Goal: Find contact information: Find contact information

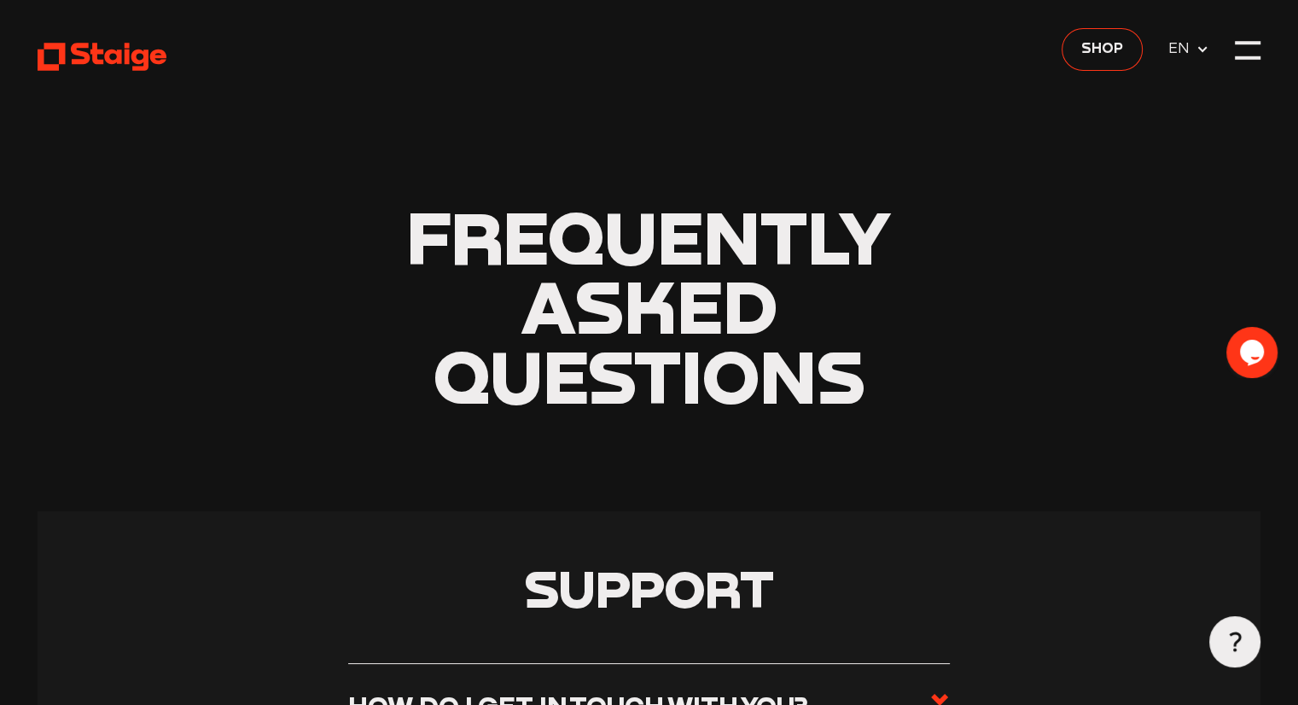
scroll to position [363, 0]
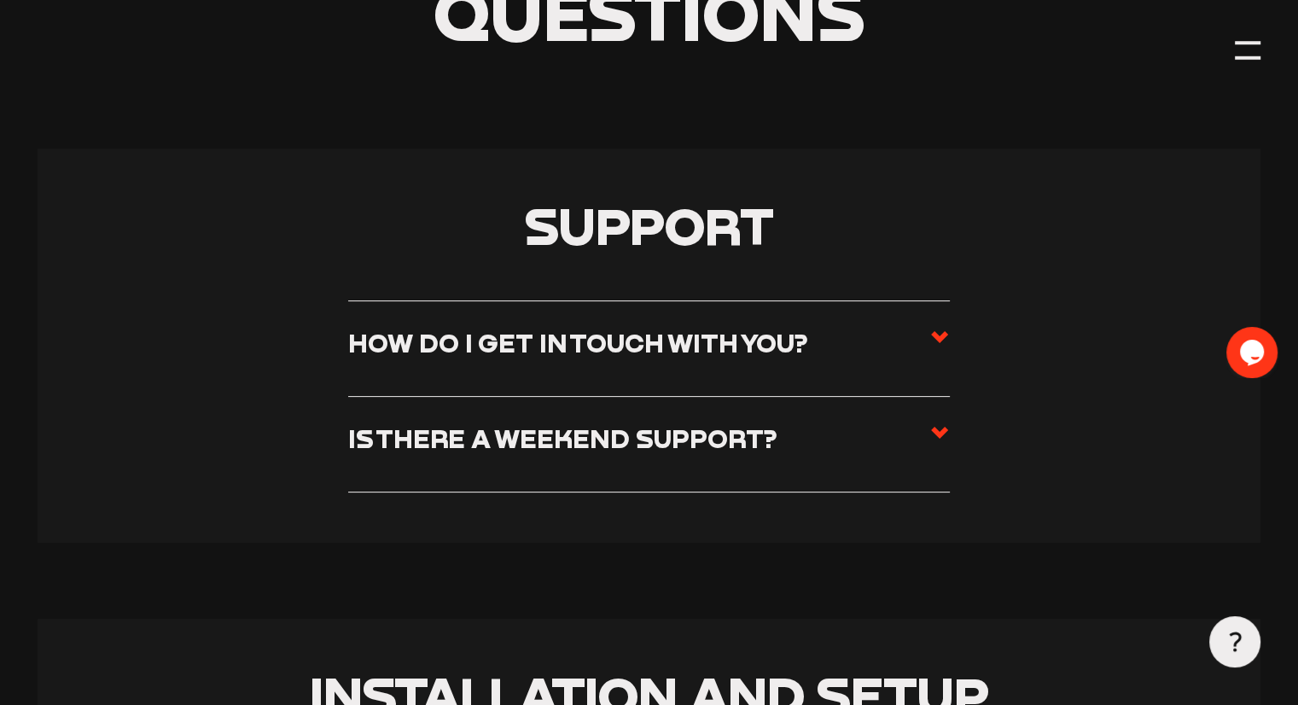
click at [867, 352] on label "How do I get in touch with you?" at bounding box center [649, 349] width 602 height 44
click at [0, 0] on input "How do I get in touch with you?" at bounding box center [0, 0] width 0 height 0
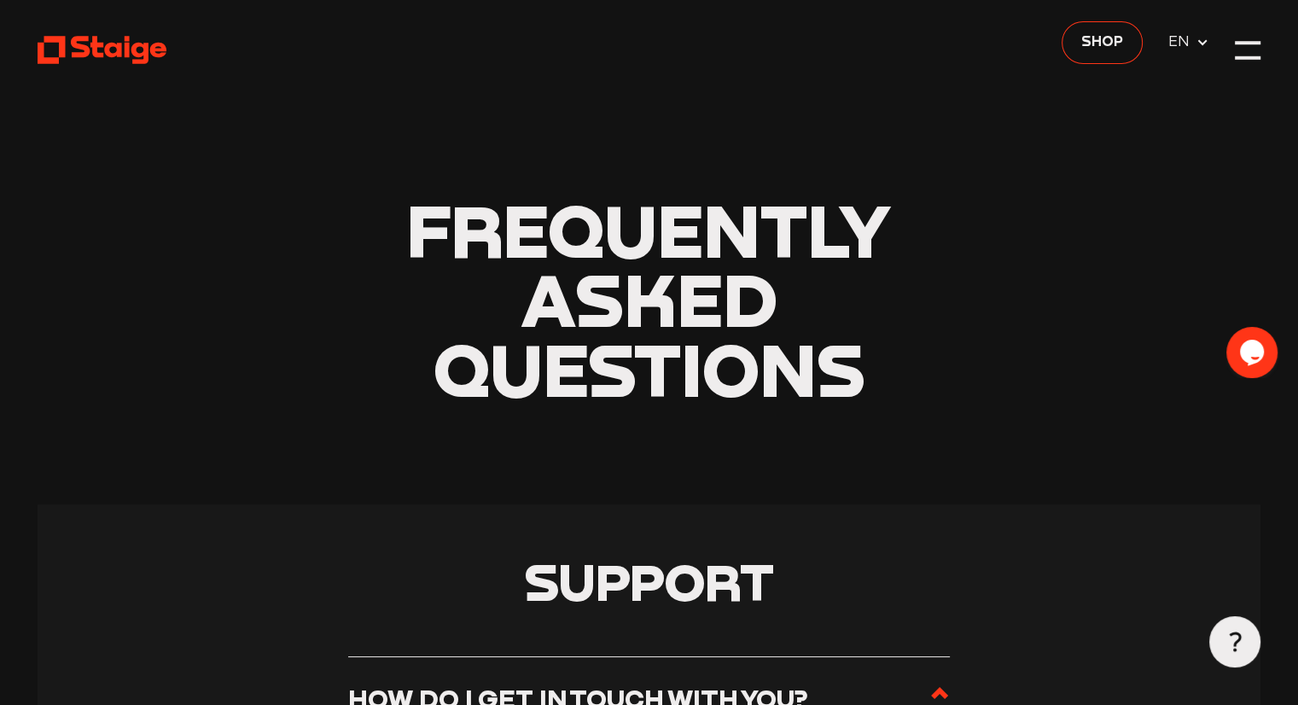
scroll to position [0, 0]
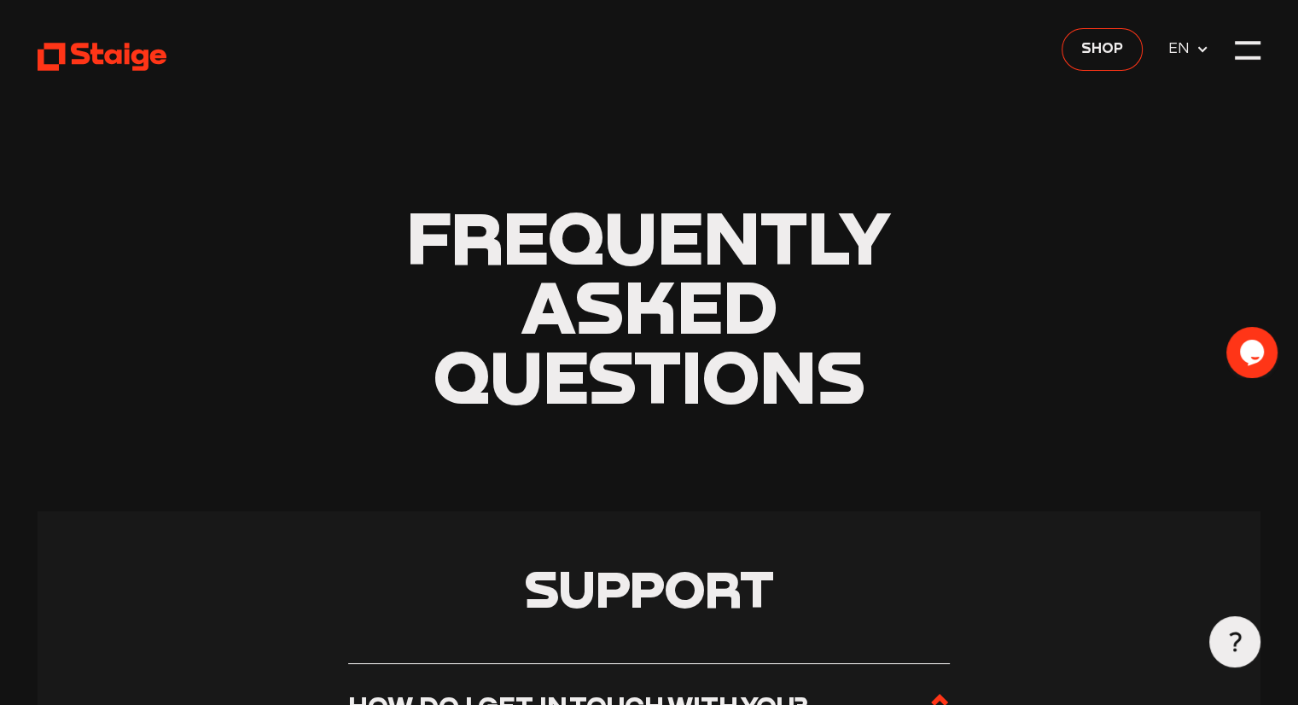
click at [1198, 52] on icon at bounding box center [1203, 50] width 14 height 14
click at [1184, 80] on span "DE" at bounding box center [1181, 75] width 26 height 22
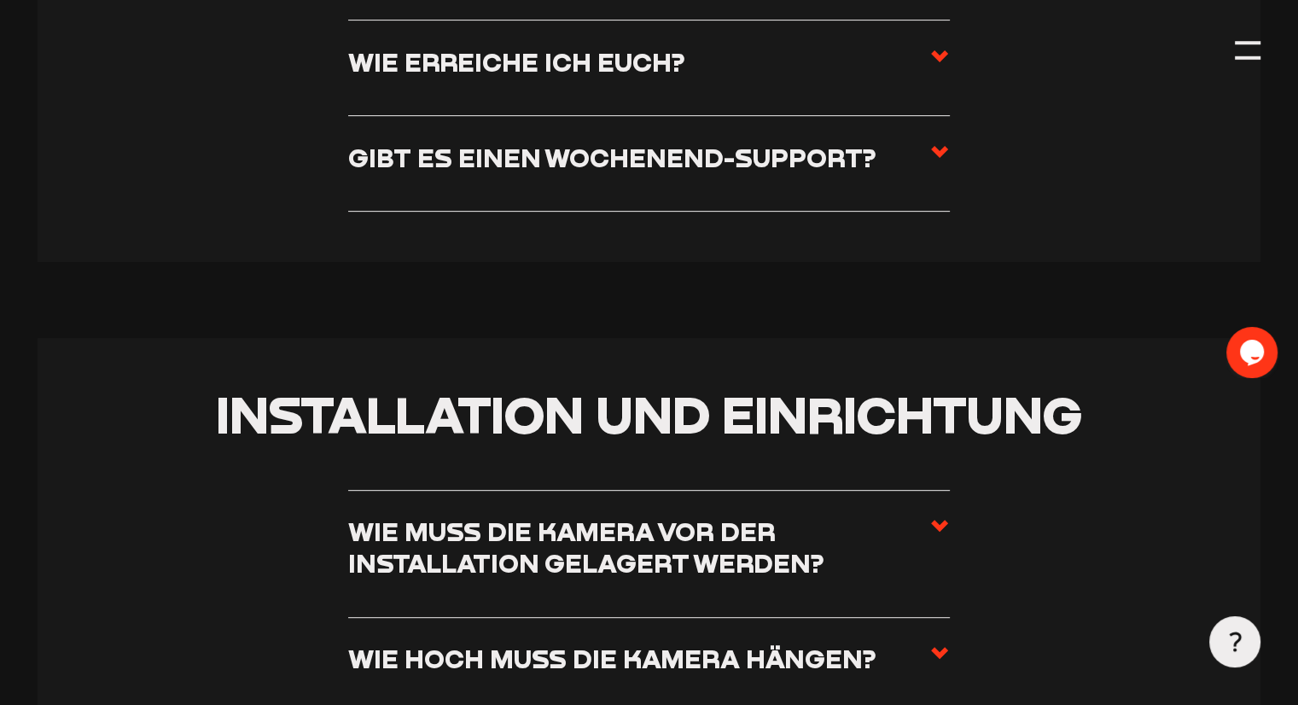
scroll to position [512, 0]
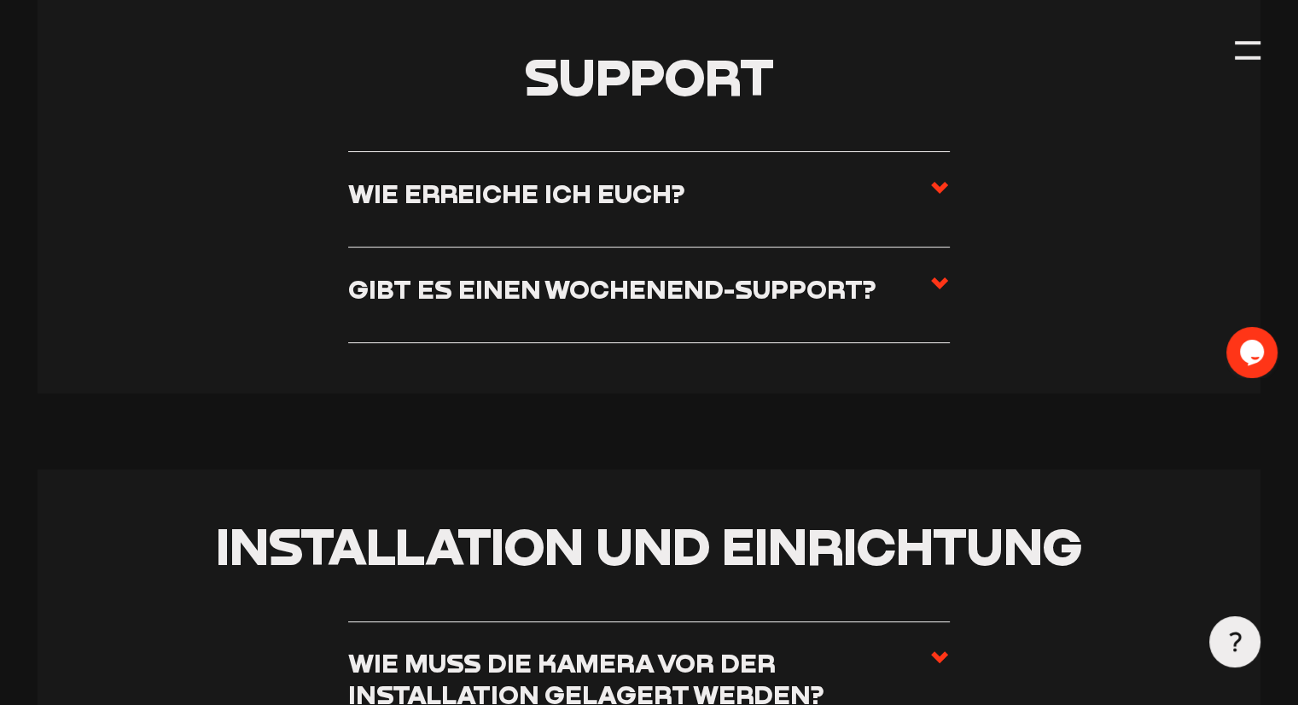
click at [686, 207] on label "Wie erreiche ich euch?" at bounding box center [649, 200] width 602 height 44
click at [0, 0] on input "Wie erreiche ich euch?" at bounding box center [0, 0] width 0 height 0
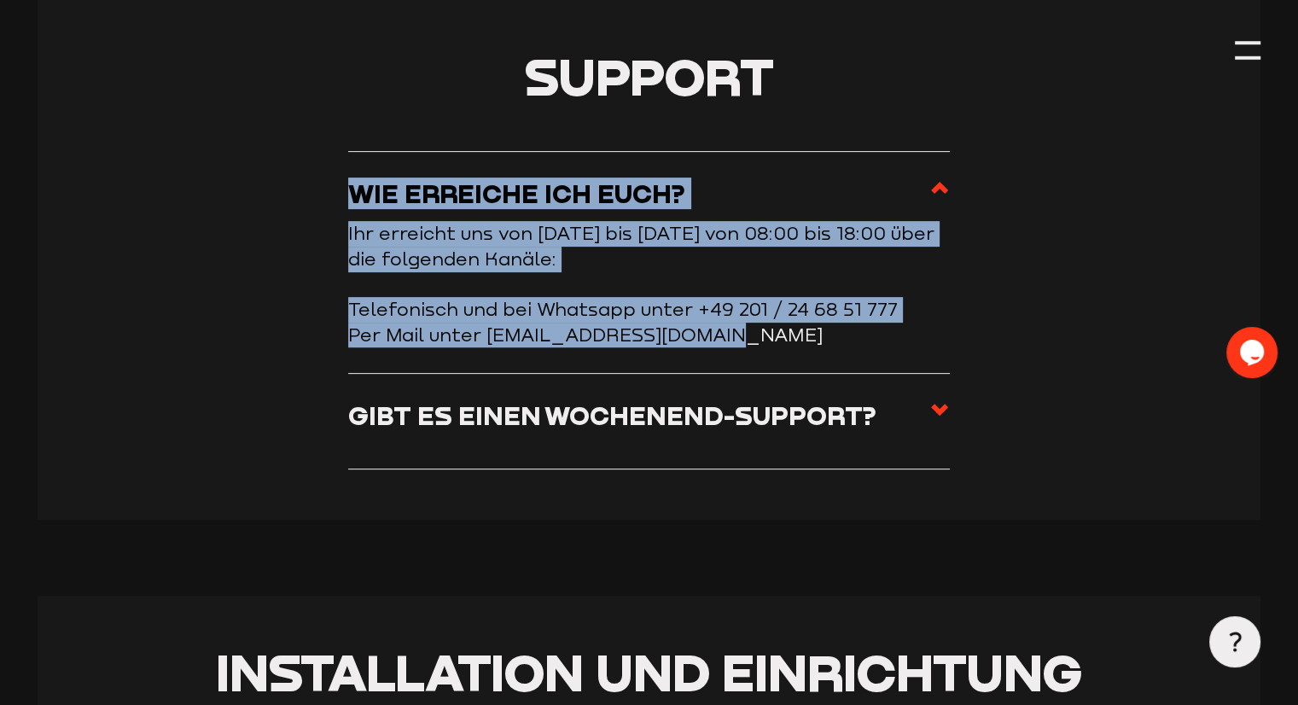
drag, startPoint x: 355, startPoint y: 192, endPoint x: 824, endPoint y: 337, distance: 490.5
click at [824, 337] on li "Wie erreiche ich euch? Ihr erreicht uns von [DATE] bis [DATE] von 08:00 bis 18:…" at bounding box center [649, 262] width 602 height 223
copy li "Wie erreiche ich euch? Ihr erreicht uns von [DATE] bis [DATE] von 08:00 bis 18:…"
